Goal: Task Accomplishment & Management: Use online tool/utility

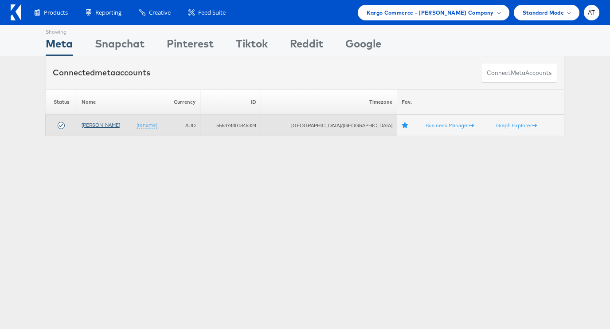
click at [111, 126] on link "[PERSON_NAME]" at bounding box center [101, 124] width 39 height 7
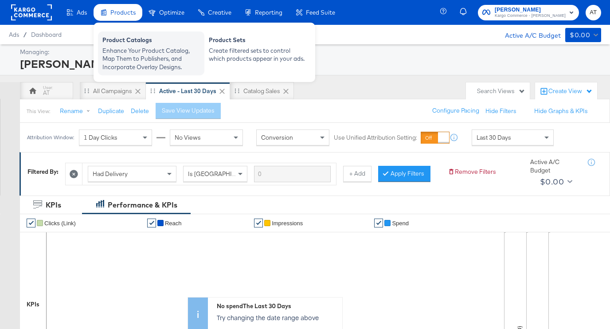
click at [139, 41] on div "Product Catalogs" at bounding box center [151, 41] width 98 height 11
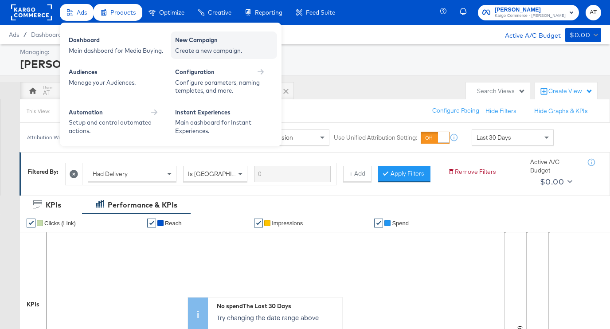
click at [188, 45] on div "New Campaign" at bounding box center [224, 41] width 98 height 11
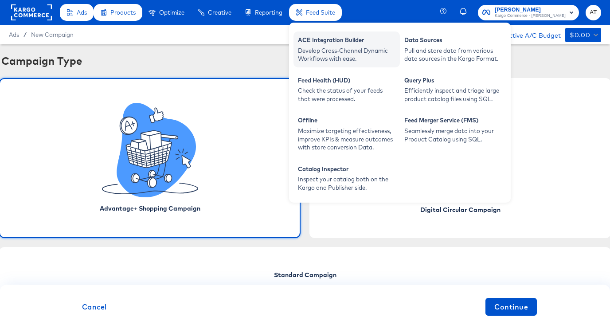
click at [333, 38] on div "ACE Integration Builder" at bounding box center [347, 41] width 98 height 11
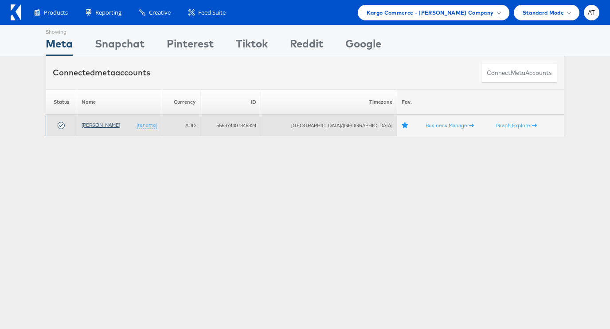
click at [112, 125] on link "[PERSON_NAME]" at bounding box center [101, 124] width 39 height 7
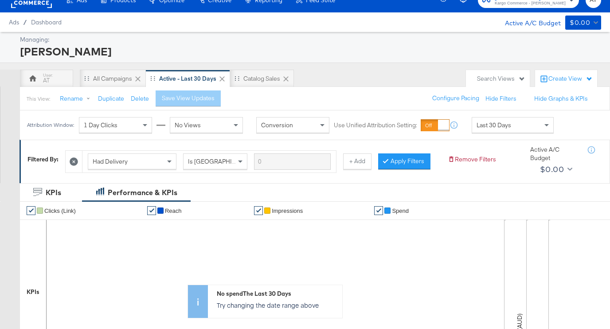
scroll to position [10, 0]
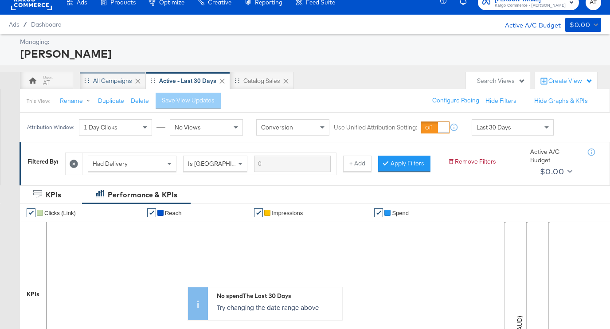
click at [107, 78] on div "All Campaigns" at bounding box center [112, 81] width 39 height 8
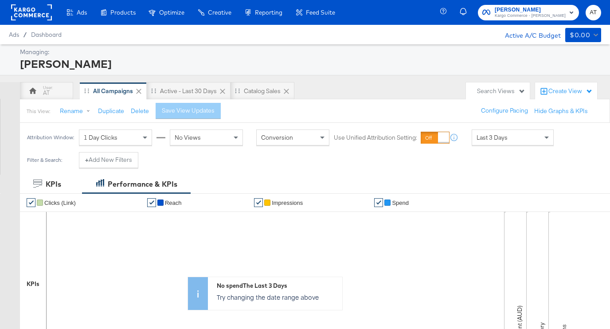
click at [570, 12] on icon "button" at bounding box center [572, 13] width 4 height 2
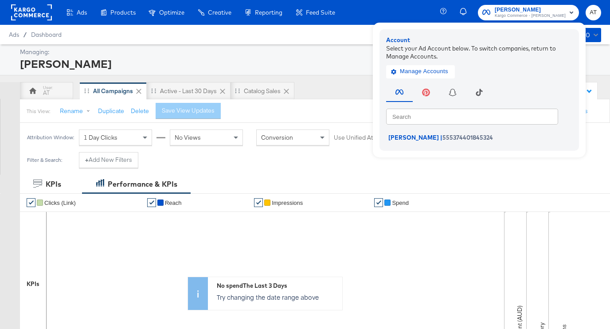
click at [318, 53] on div "Managing:" at bounding box center [309, 52] width 579 height 8
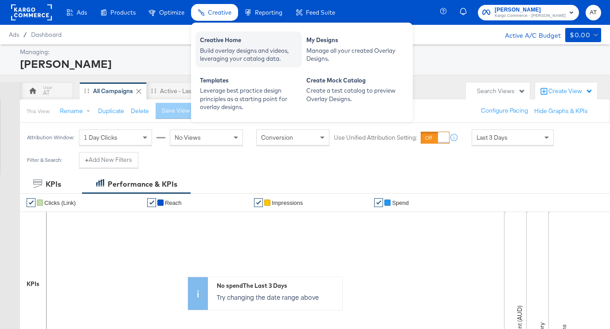
click at [231, 47] on div "Build overlay designs and videos, leveraging your catalog data." at bounding box center [249, 55] width 98 height 16
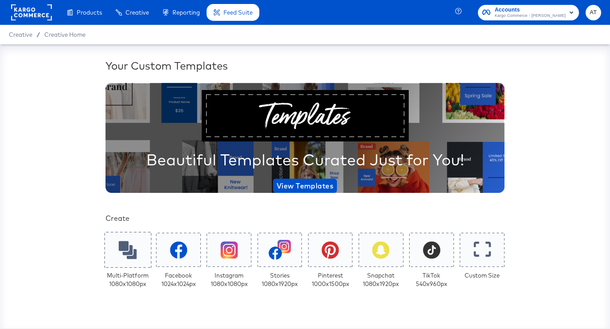
click at [127, 254] on icon at bounding box center [128, 250] width 18 height 18
